Goal: Complete application form

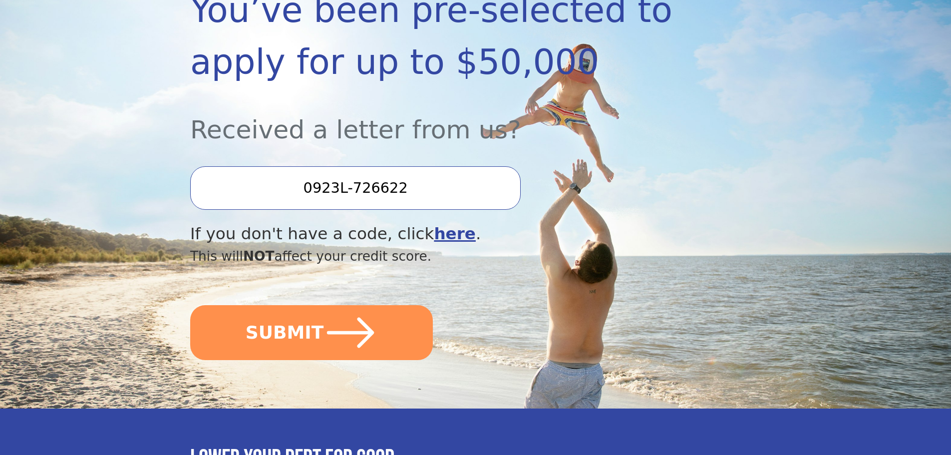
scroll to position [200, 0]
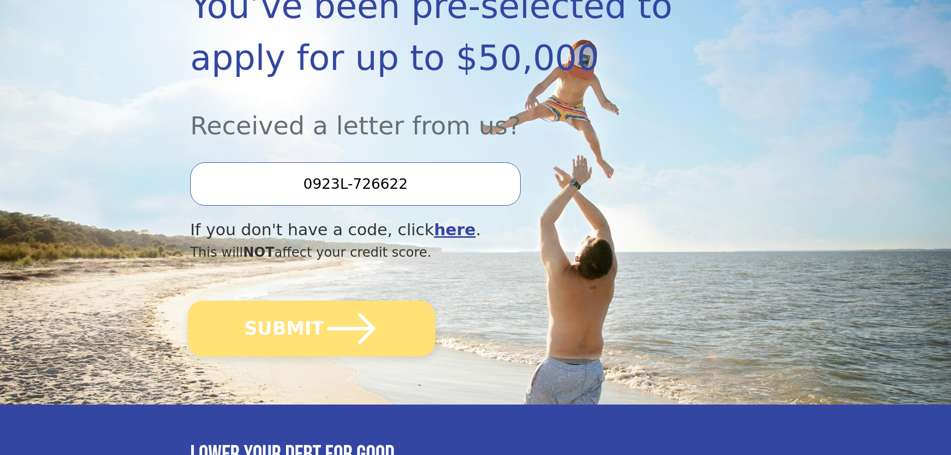
click at [324, 320] on icon "submit" at bounding box center [351, 328] width 55 height 55
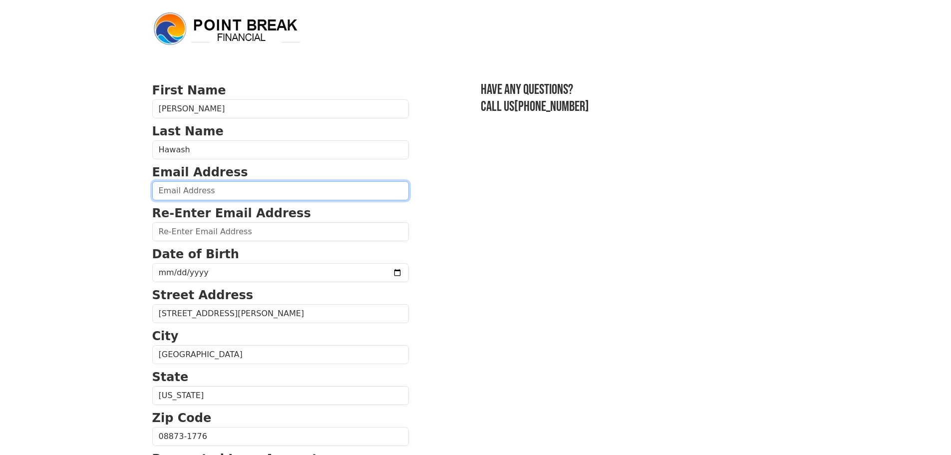
click at [221, 197] on input "email" at bounding box center [280, 190] width 257 height 19
type input "mikerx21@gmail.com"
type input "(201) 230-5739"
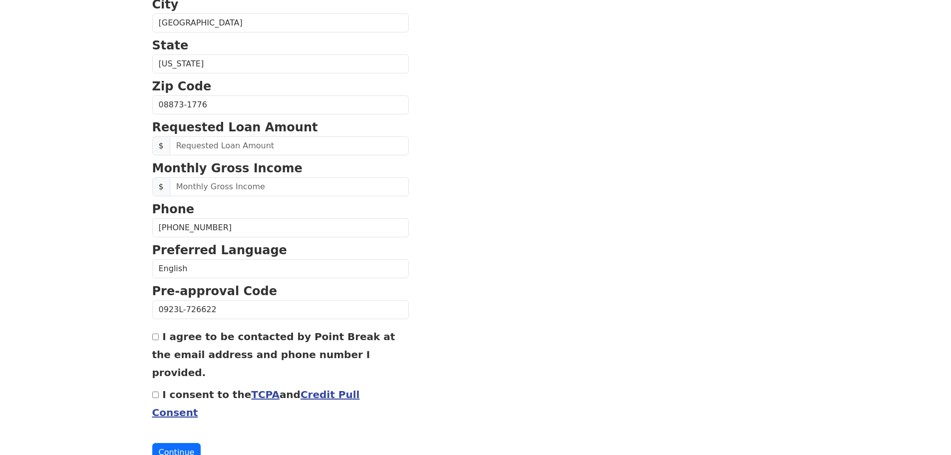
scroll to position [132, 0]
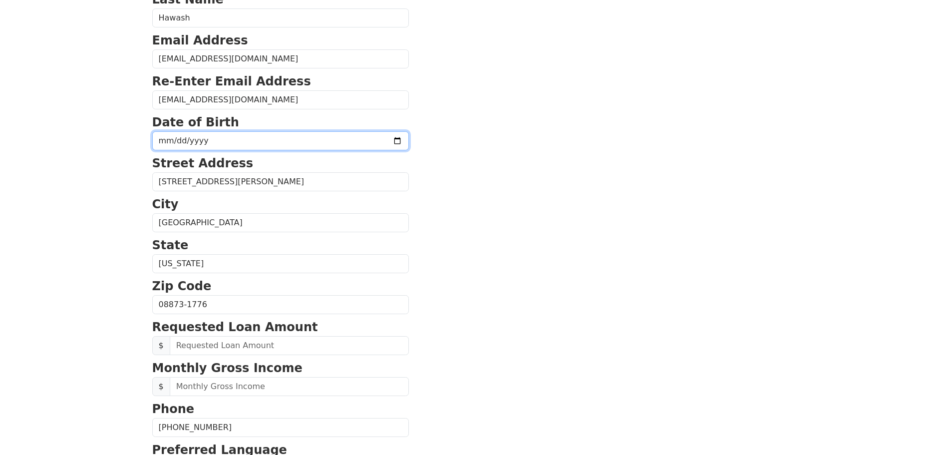
click at [211, 144] on input "date" at bounding box center [280, 140] width 257 height 19
type input "1989-01-04"
click at [131, 233] on body "First Name Michael Last Name Hawash Email Address mikerx21@gmail.com Re-Enter E…" at bounding box center [475, 95] width 951 height 455
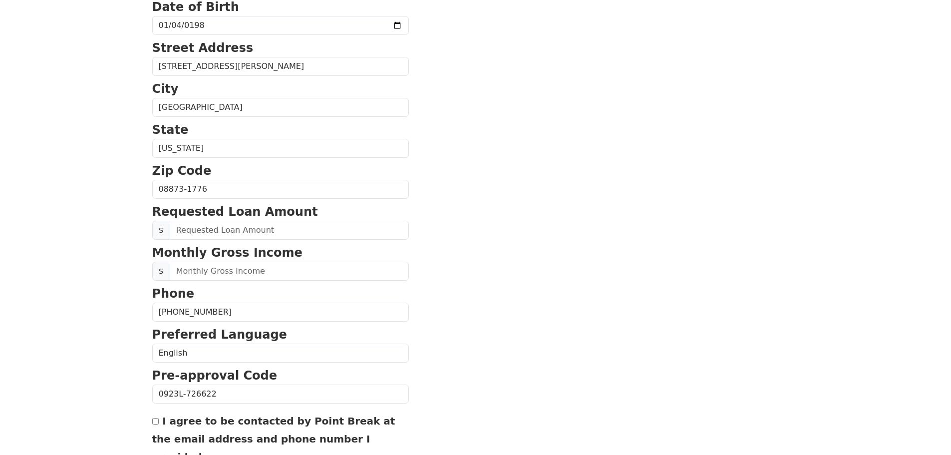
scroll to position [282, 0]
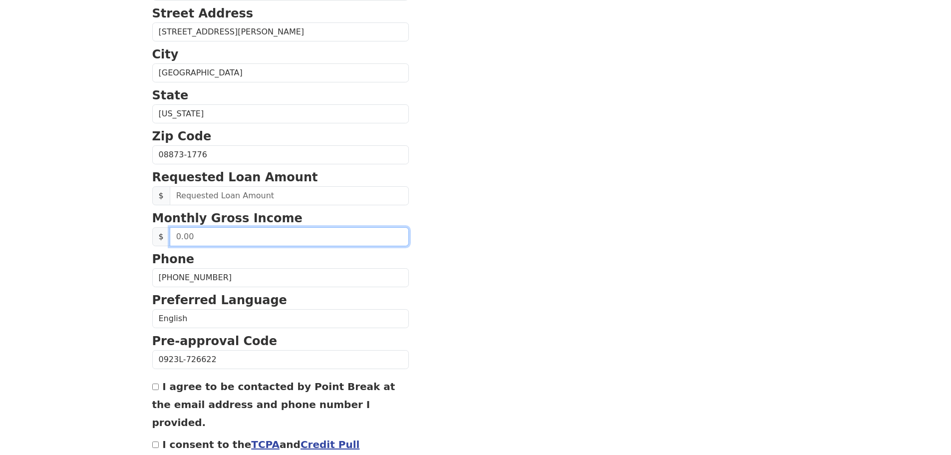
click at [231, 237] on input "text" at bounding box center [289, 236] width 239 height 19
drag, startPoint x: 231, startPoint y: 237, endPoint x: 111, endPoint y: 236, distance: 119.9
click at [255, 236] on input "text" at bounding box center [289, 236] width 239 height 19
type input "11,000.00"
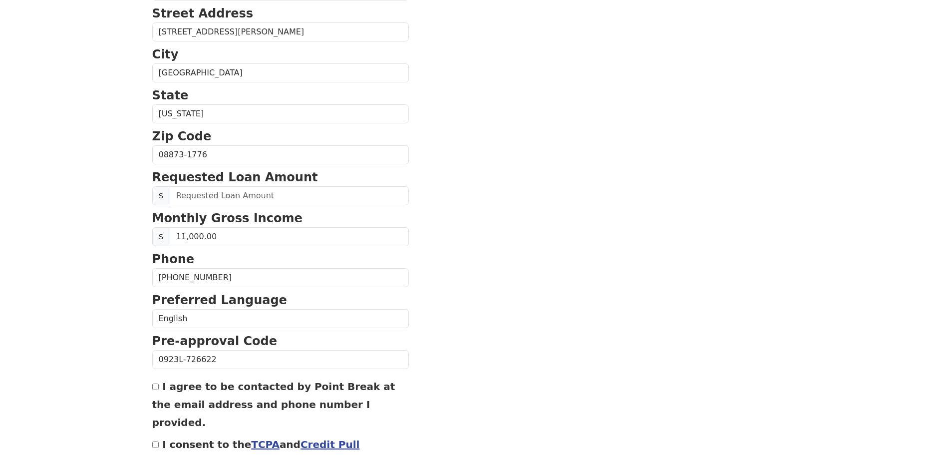
drag, startPoint x: 462, startPoint y: 218, endPoint x: 344, endPoint y: 218, distance: 118.9
click at [434, 215] on section "First Name Michael Last Name Hawash Email Address mikerx21@gmail.com Re-Enter E…" at bounding box center [475, 156] width 647 height 712
click at [288, 199] on input "text" at bounding box center [289, 195] width 239 height 19
drag, startPoint x: 288, startPoint y: 199, endPoint x: 140, endPoint y: 195, distance: 148.4
click at [153, 202] on div "$" at bounding box center [280, 195] width 257 height 19
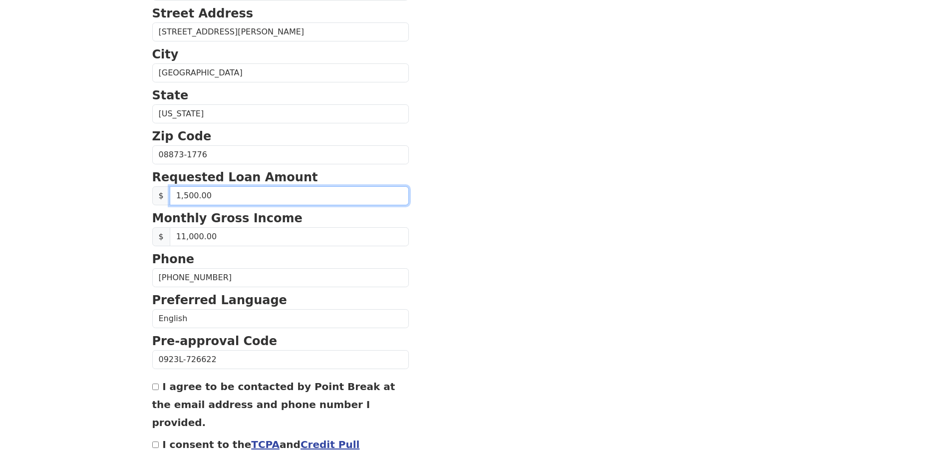
type input "15,000.00"
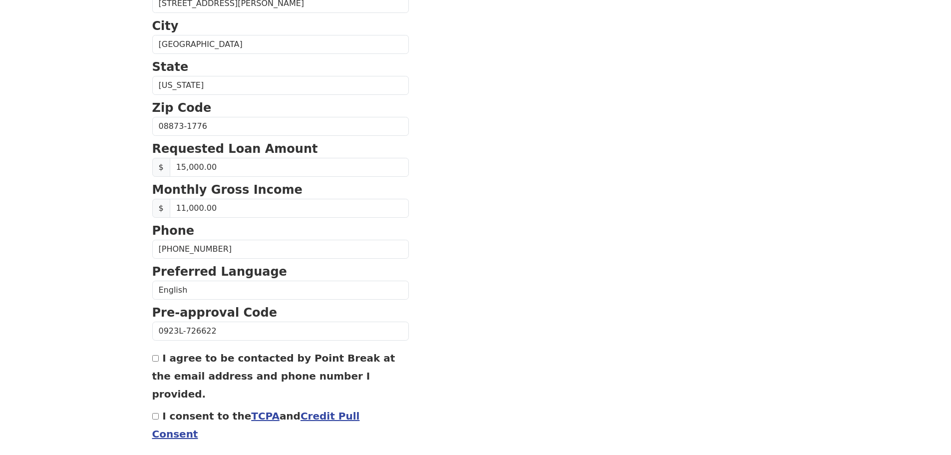
scroll to position [340, 0]
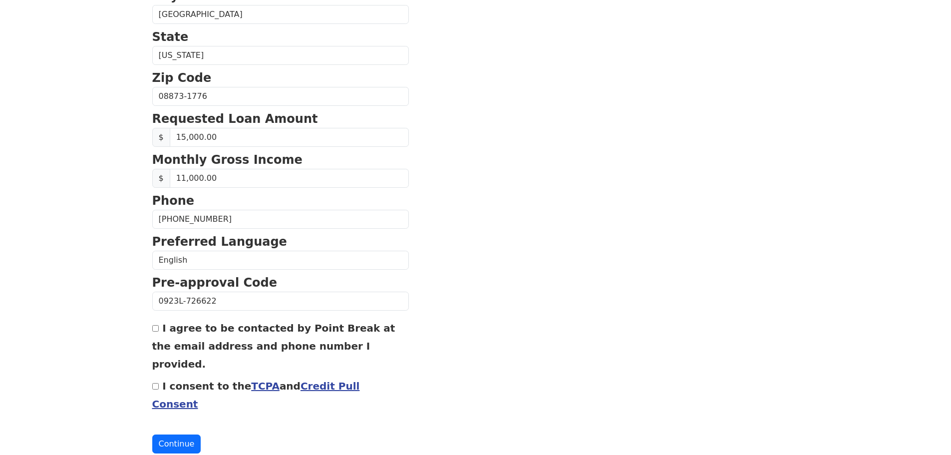
click at [154, 333] on div "I agree to be contacted by Point Break at the email address and phone number I …" at bounding box center [280, 346] width 257 height 54
click at [154, 334] on div "I agree to be contacted by Point Break at the email address and phone number I …" at bounding box center [280, 346] width 257 height 54
click at [156, 331] on input "I agree to be contacted by Point Break at the email address and phone number I …" at bounding box center [155, 328] width 6 height 6
checkbox input "true"
click at [155, 377] on div "I consent to the TCPA and Credit Pull Consent" at bounding box center [280, 395] width 257 height 36
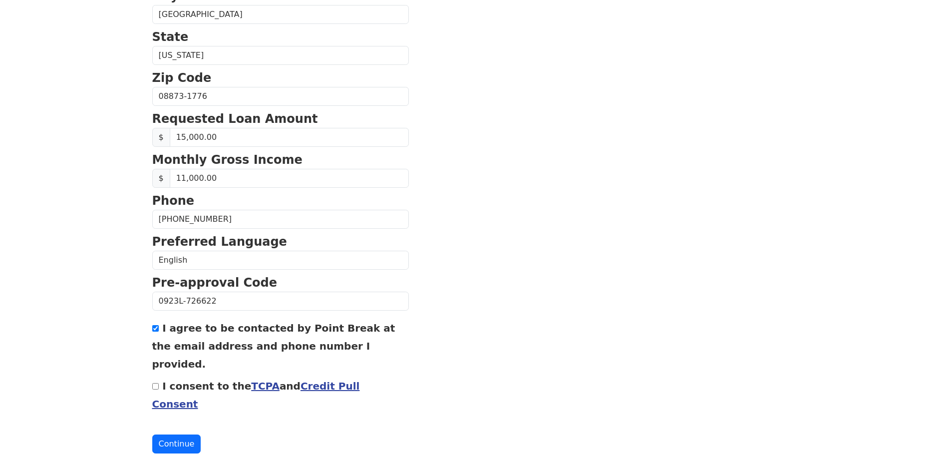
click at [155, 383] on input "I consent to the TCPA and Credit Pull Consent" at bounding box center [155, 386] width 6 height 6
click at [158, 383] on input "I consent to the TCPA and Credit Pull Consent" at bounding box center [155, 386] width 6 height 6
click at [154, 383] on input "I consent to the TCPA and Credit Pull Consent" at bounding box center [155, 386] width 6 height 6
checkbox input "true"
click at [157, 330] on input "I agree to be contacted by Point Break at the email address and phone number I …" at bounding box center [155, 328] width 6 height 6
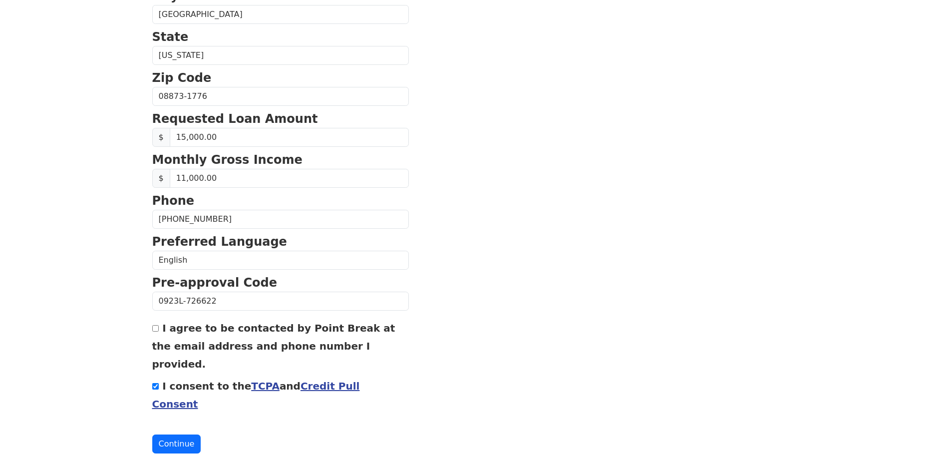
click at [150, 325] on div "First Name Michael Last Name Hawash Email Address mikerx21@gmail.com Re-Enter E…" at bounding box center [475, 74] width 659 height 829
click at [154, 329] on input "I agree to be contacted by Point Break at the email address and phone number I …" at bounding box center [155, 328] width 6 height 6
checkbox input "true"
click at [174, 434] on button "Continue" at bounding box center [176, 443] width 49 height 19
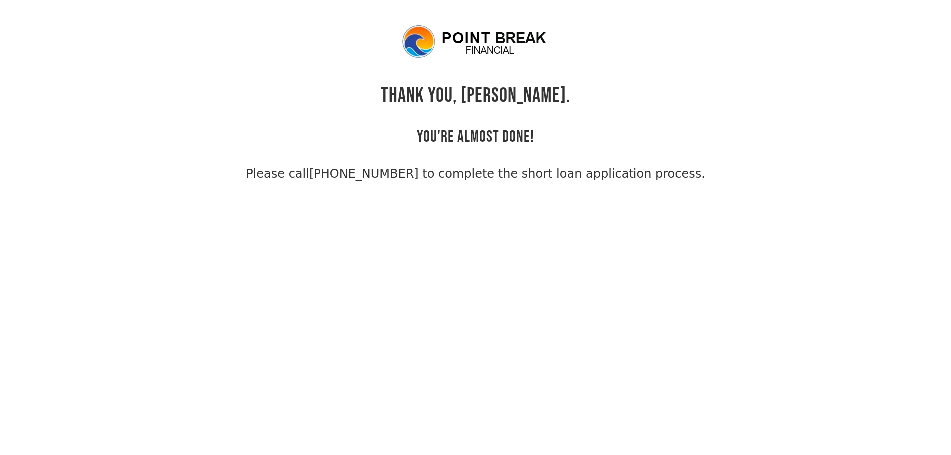
click at [652, 79] on div "THANK YOU, [PERSON_NAME]. YOU'RE ALMOST DONE! Please call [PHONE_NUMBER] to com…" at bounding box center [475, 103] width 647 height 159
